Goal: Check status: Check status

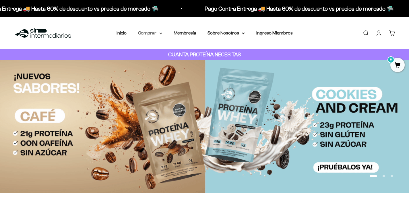
drag, startPoint x: 161, startPoint y: 31, endPoint x: 162, endPoint y: 42, distance: 11.2
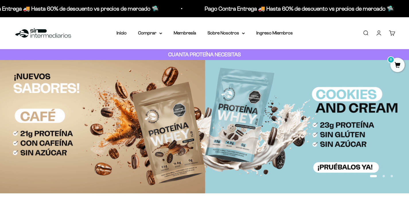
click at [162, 31] on summary "Comprar" at bounding box center [150, 32] width 24 height 7
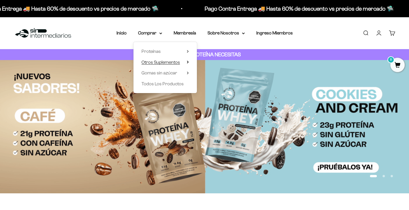
click at [188, 62] on icon at bounding box center [187, 62] width 1 height 2
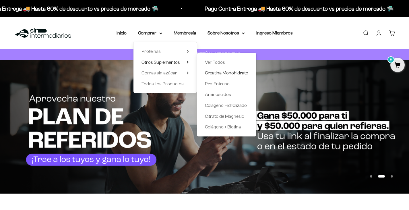
click at [234, 72] on span "Creatina Monohidrato" at bounding box center [226, 72] width 43 height 5
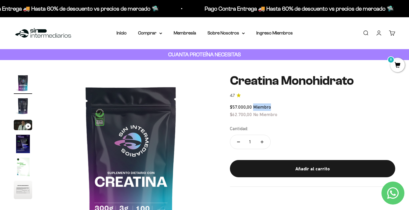
drag, startPoint x: 252, startPoint y: 107, endPoint x: 309, endPoint y: 107, distance: 56.5
click at [309, 107] on div "$57.000,00 Miembro $62.700,00 No Miembro" at bounding box center [312, 110] width 165 height 15
click at [307, 108] on div "$57.000,00 Miembro $62.700,00 No Miembro" at bounding box center [312, 110] width 165 height 15
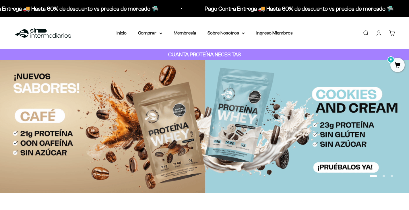
click at [376, 34] on link "Cuenta" at bounding box center [379, 33] width 6 height 6
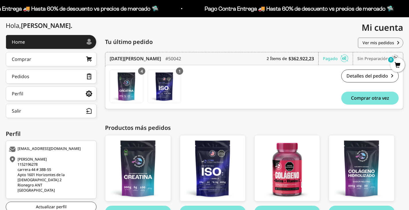
scroll to position [71, 0]
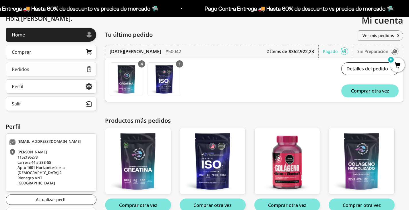
click at [70, 70] on link "Pedidos" at bounding box center [51, 69] width 91 height 14
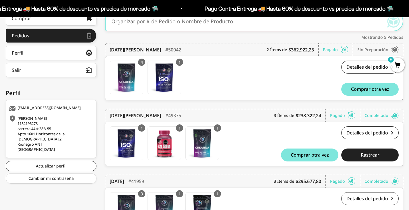
scroll to position [115, 0]
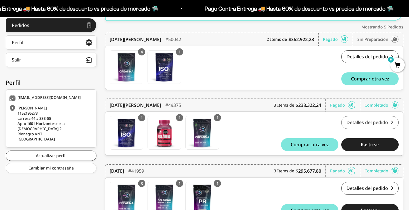
click at [377, 126] on link "Detalles del pedido" at bounding box center [369, 122] width 57 height 13
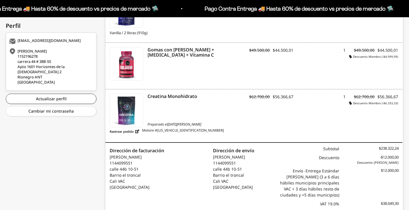
scroll to position [172, 0]
